Goal: Information Seeking & Learning: Find specific page/section

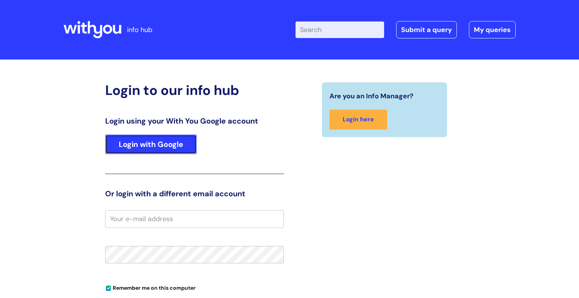
click at [142, 149] on link "Login with Google" at bounding box center [151, 145] width 92 height 20
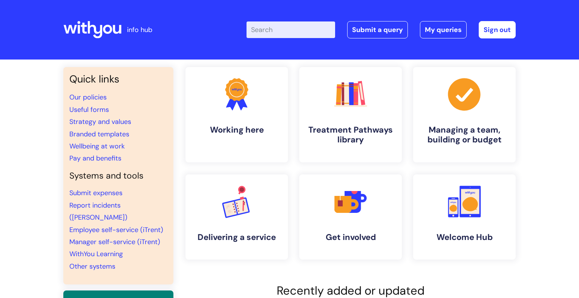
click at [151, 143] on li "Wellbeing at work" at bounding box center [118, 146] width 98 height 12
click at [275, 33] on input "Enter your search term here..." at bounding box center [290, 29] width 89 height 17
type input "sharepoint"
click button "Search" at bounding box center [0, 0] width 0 height 0
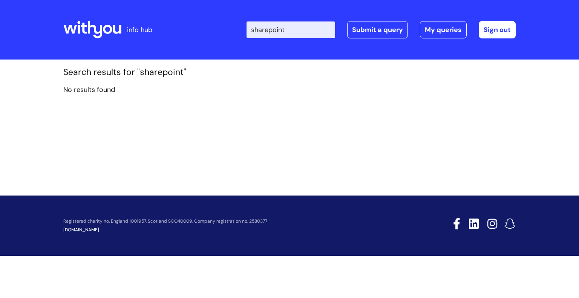
click at [271, 31] on input "sharepoint" at bounding box center [290, 29] width 89 height 17
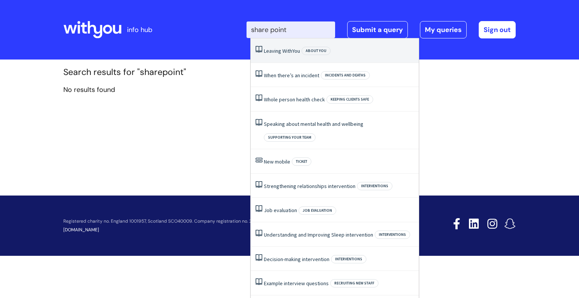
click at [319, 30] on input "share point" at bounding box center [290, 29] width 89 height 17
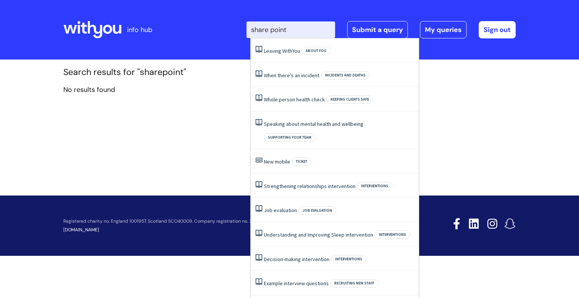
type input "share point"
click button "Search" at bounding box center [0, 0] width 0 height 0
